Goal: Task Accomplishment & Management: Manage account settings

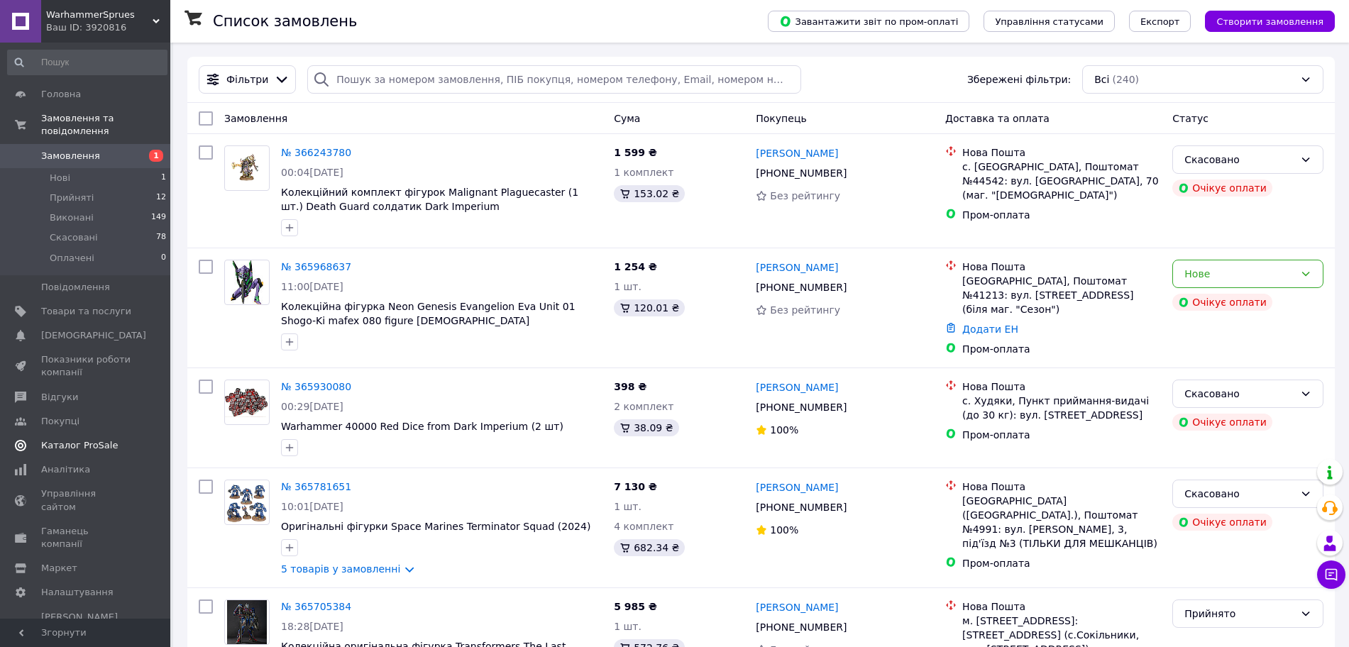
click at [59, 439] on span "Каталог ProSale" at bounding box center [79, 445] width 77 height 13
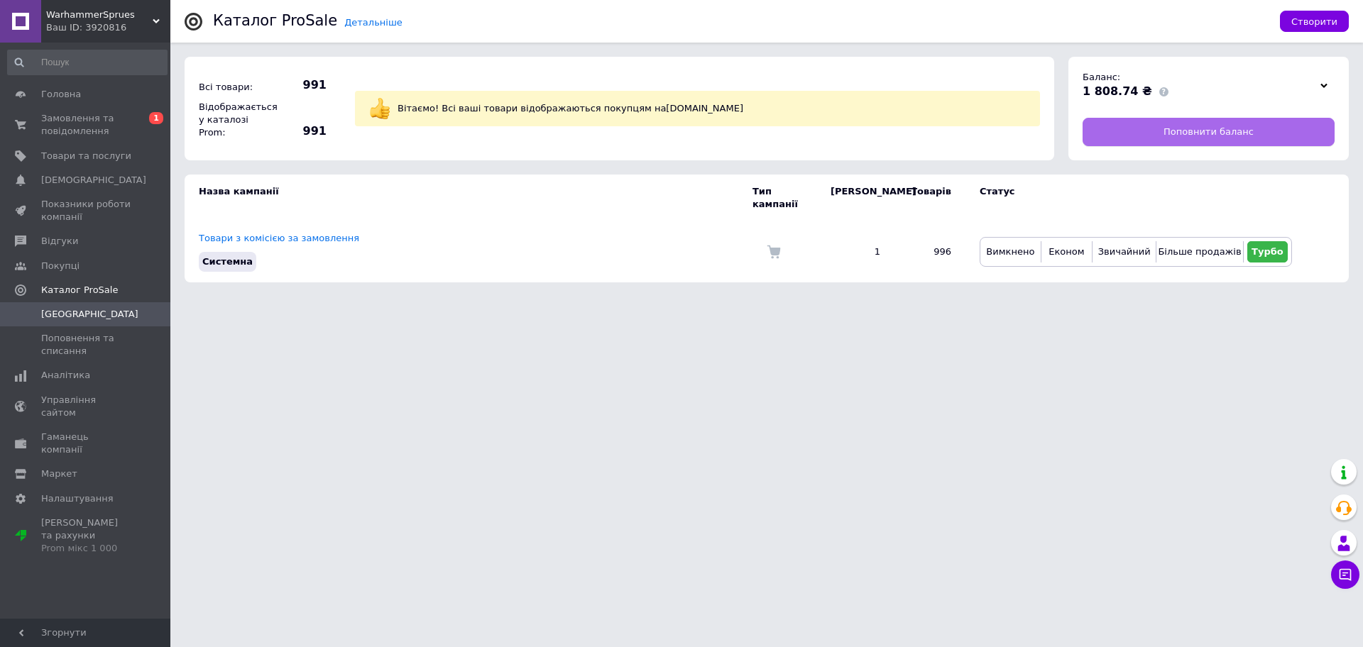
click at [1228, 129] on span "Поповнити баланс" at bounding box center [1208, 132] width 90 height 13
